Goal: Check status: Check status

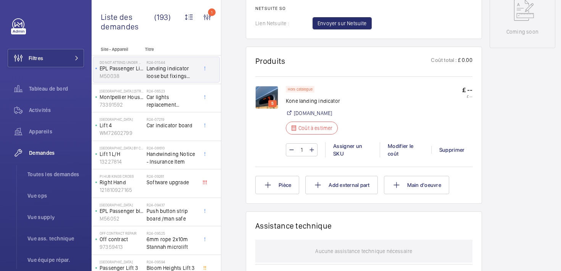
scroll to position [404, 0]
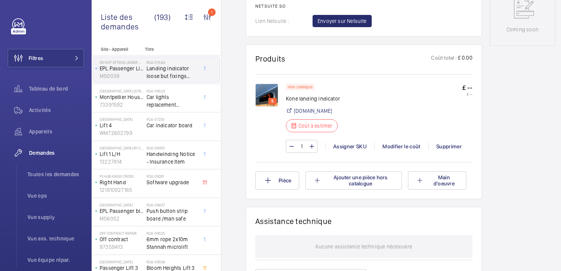
scroll to position [405, 0]
